Goal: Register for event/course

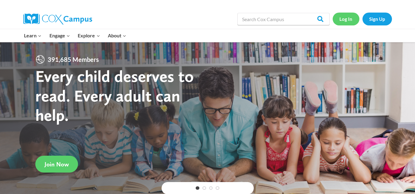
click at [343, 21] on link "Log In" at bounding box center [346, 19] width 27 height 13
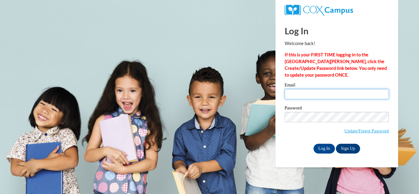
click at [327, 93] on input "Email" at bounding box center [337, 94] width 104 height 10
type input "drweidman@valdosta.edu"
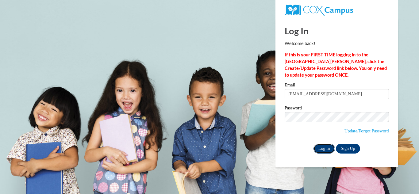
click at [325, 147] on input "Log In" at bounding box center [324, 149] width 21 height 10
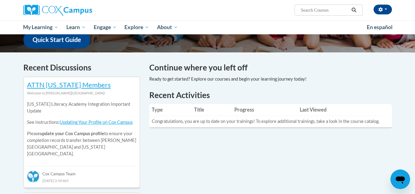
scroll to position [136, 0]
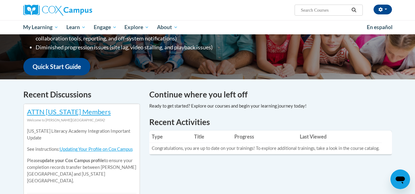
click at [316, 3] on div "Destinee Weidman (Eastern Daylight Time GMT-0400 ) My Profile Inbox My Transcri…" at bounding box center [271, 8] width 252 height 16
click at [313, 6] on input "Search..." at bounding box center [324, 9] width 49 height 7
paste input "Reading Comprehension"
click at [312, 8] on input "Reading Comprehension" at bounding box center [324, 9] width 49 height 7
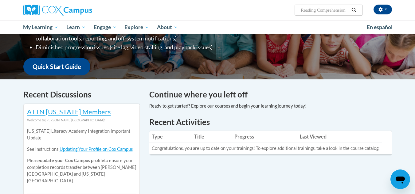
click at [349, 7] on input "Reading Comprehension" at bounding box center [324, 9] width 49 height 7
type input "Reading Comprehension"
click at [352, 8] on icon "Search" at bounding box center [354, 10] width 6 height 5
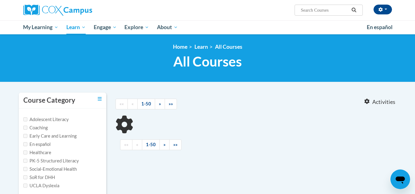
type input "Reading Comprehension"
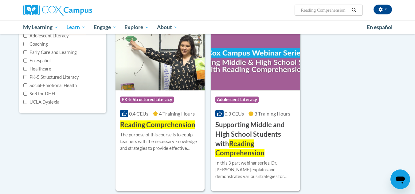
scroll to position [85, 0]
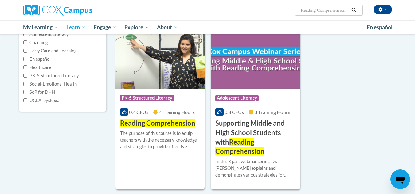
click at [176, 147] on div "The purpose of this course is to equip teachers with the necessary knowledge an…" at bounding box center [160, 140] width 80 height 20
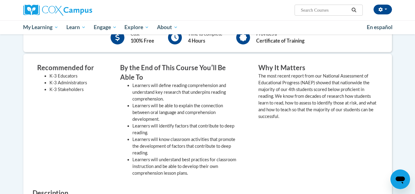
scroll to position [158, 0]
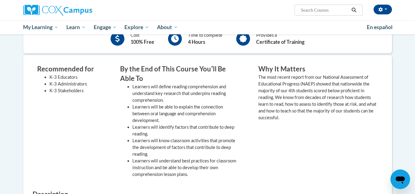
drag, startPoint x: 410, startPoint y: 83, endPoint x: 419, endPoint y: 81, distance: 9.0
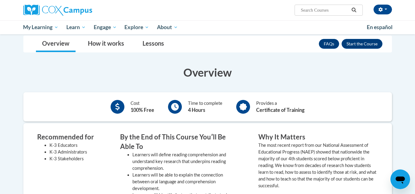
scroll to position [76, 0]
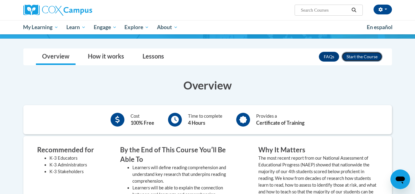
click at [375, 58] on button "Enroll" at bounding box center [361, 57] width 41 height 10
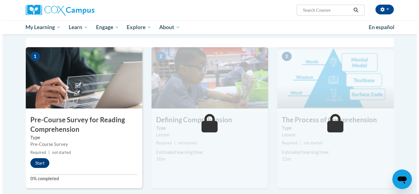
scroll to position [157, 0]
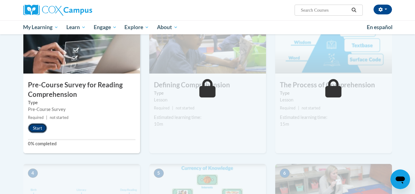
click at [38, 130] on button "Start" at bounding box center [37, 128] width 19 height 10
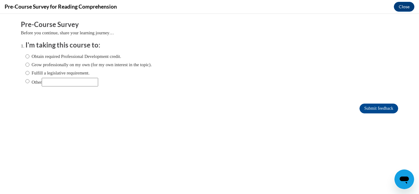
scroll to position [0, 0]
click at [66, 55] on label "Obtain required Professional Development credit." at bounding box center [73, 56] width 96 height 7
click at [29, 55] on input "Obtain required Professional Development credit." at bounding box center [27, 56] width 4 height 7
radio input "true"
click at [366, 105] on input "Submit feedback" at bounding box center [379, 109] width 39 height 10
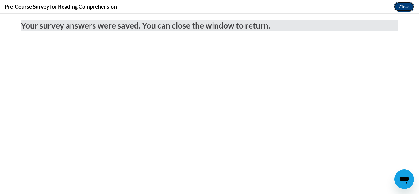
click at [403, 3] on button "Close" at bounding box center [404, 7] width 21 height 10
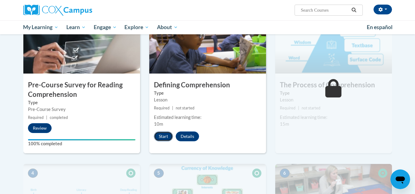
click at [161, 137] on button "Start" at bounding box center [163, 137] width 19 height 10
